Goal: Navigation & Orientation: Find specific page/section

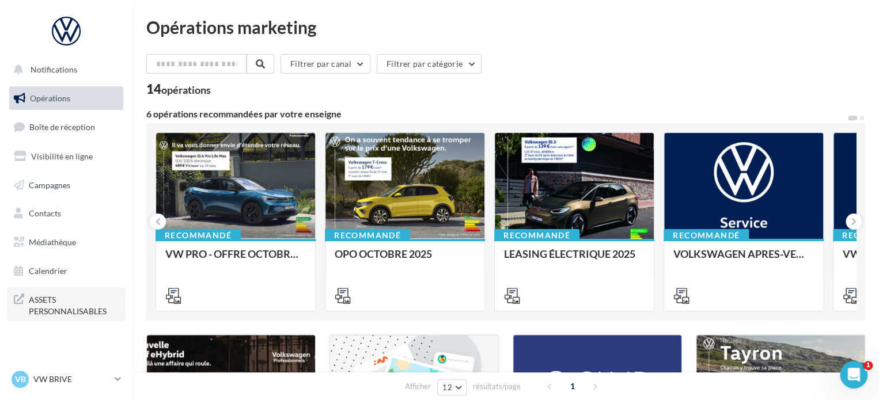
click at [93, 306] on span "ASSETS PERSONNALISABLES" at bounding box center [74, 304] width 90 height 25
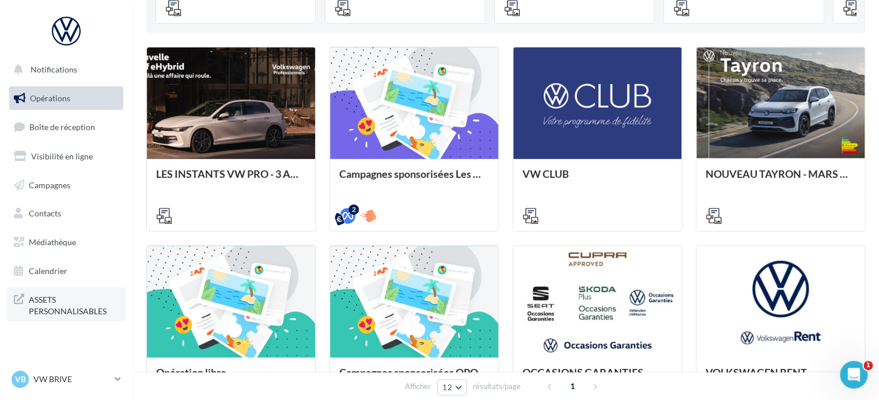
click at [64, 311] on span "ASSETS PERSONNALISABLES" at bounding box center [74, 304] width 90 height 25
click at [44, 243] on span "Médiathèque" at bounding box center [52, 242] width 47 height 10
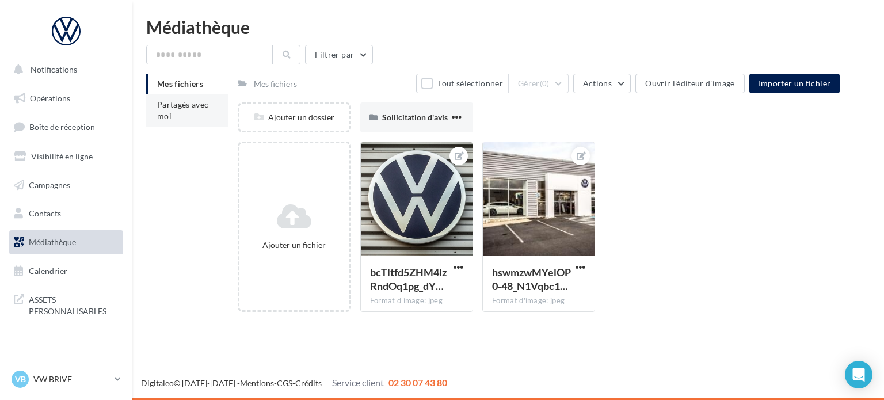
click at [187, 107] on span "Partagés avec moi" at bounding box center [183, 110] width 52 height 21
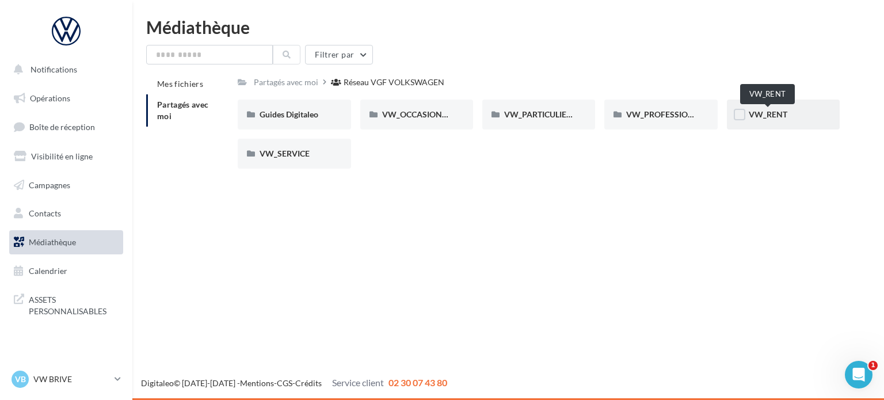
click at [756, 110] on span "VW_RENT" at bounding box center [768, 114] width 39 height 10
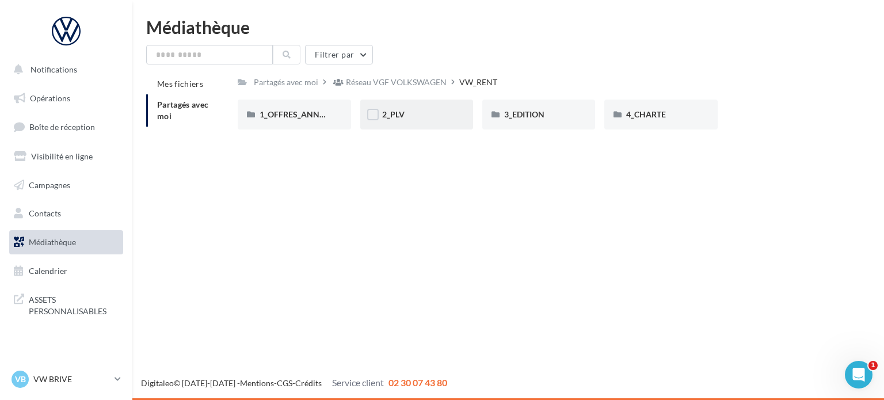
click at [404, 115] on span "2_PLV" at bounding box center [393, 114] width 22 height 10
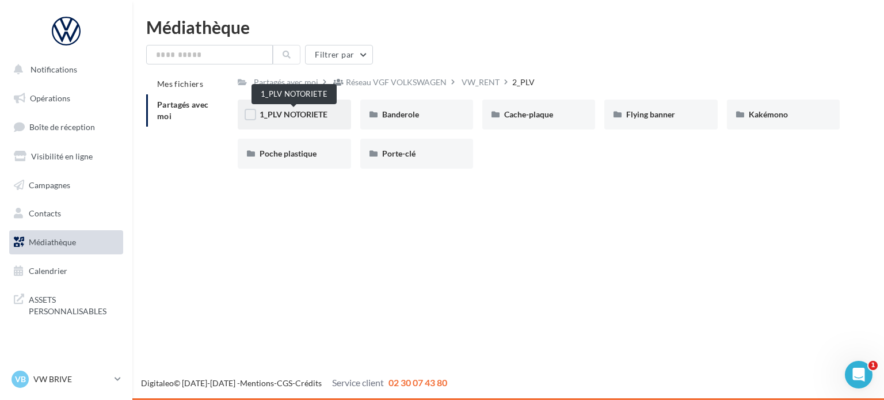
click at [297, 112] on span "1_PLV NOTORIETE" at bounding box center [294, 114] width 68 height 10
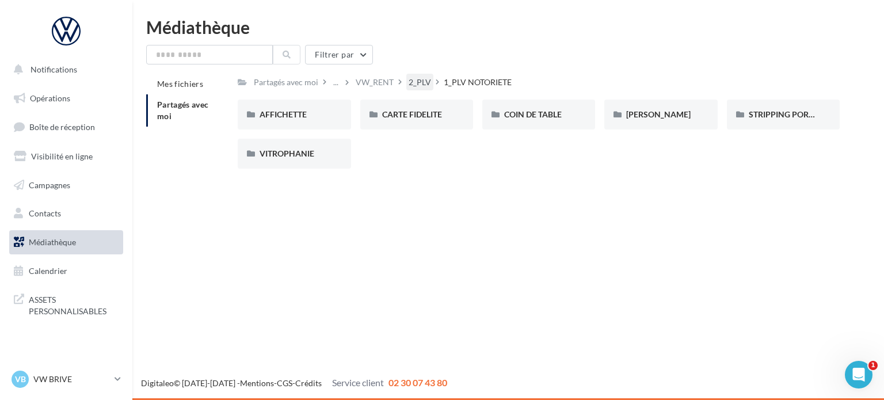
click at [424, 82] on div "2_PLV" at bounding box center [420, 83] width 22 height 12
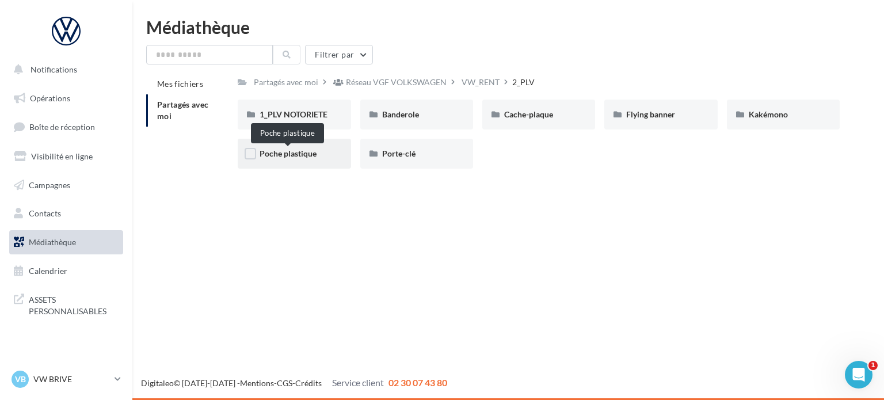
click at [288, 154] on span "Poche plastique" at bounding box center [288, 154] width 57 height 10
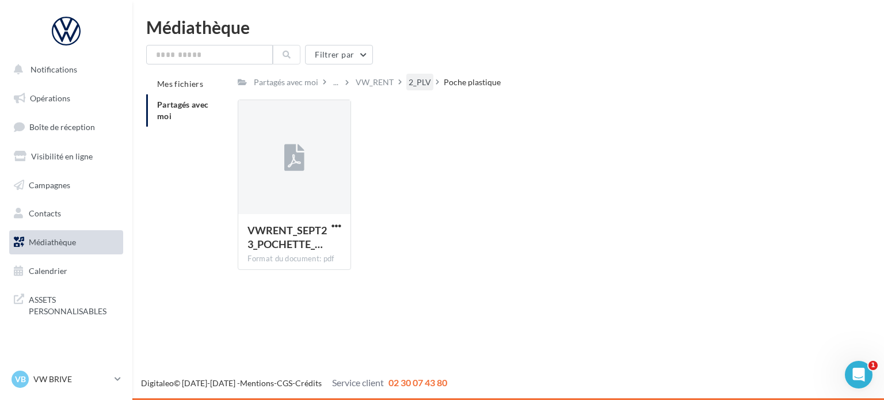
click at [415, 82] on div "2_PLV" at bounding box center [420, 83] width 22 height 12
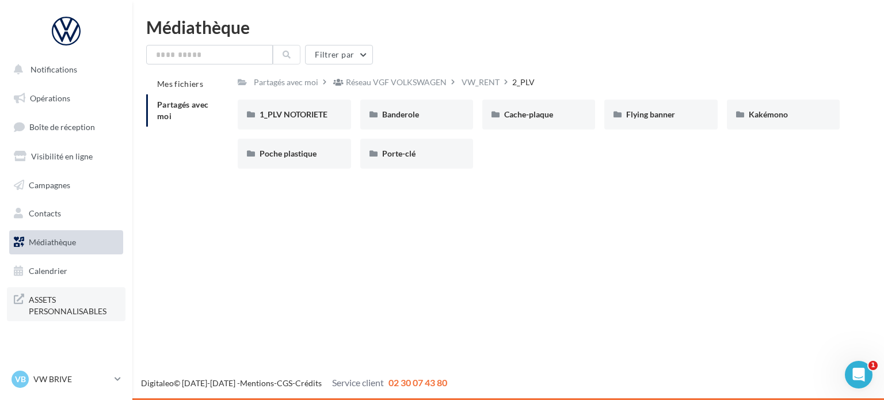
click at [62, 306] on span "ASSETS PERSONNALISABLES" at bounding box center [74, 304] width 90 height 25
